Goal: Information Seeking & Learning: Check status

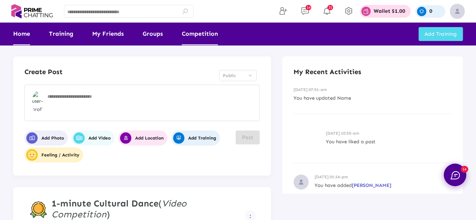
click at [207, 35] on link "Competition" at bounding box center [200, 34] width 36 height 23
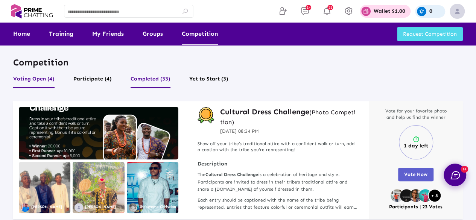
click at [159, 78] on button "Completed (33)" at bounding box center [151, 81] width 40 height 14
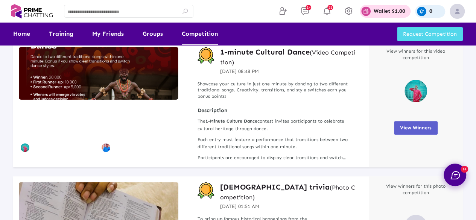
scroll to position [61, 0]
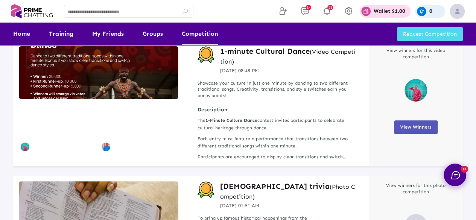
click at [408, 126] on span "View Winners" at bounding box center [416, 127] width 32 height 6
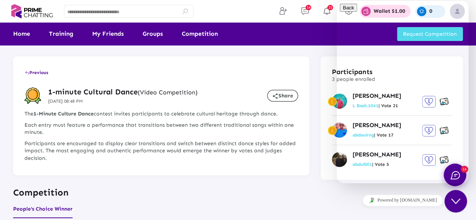
click at [455, 203] on icon "Chat widget" at bounding box center [455, 201] width 9 height 5
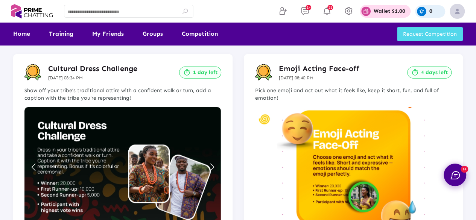
scroll to position [885, 0]
